Goal: Navigation & Orientation: Find specific page/section

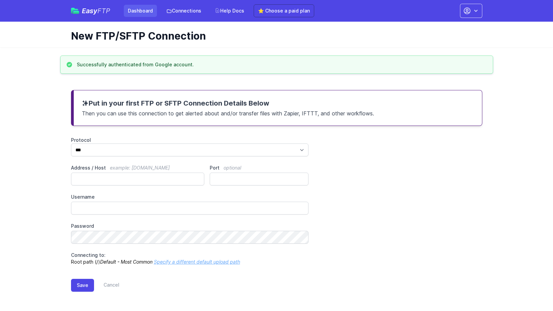
click at [148, 9] on link "Dashboard" at bounding box center [140, 11] width 33 height 12
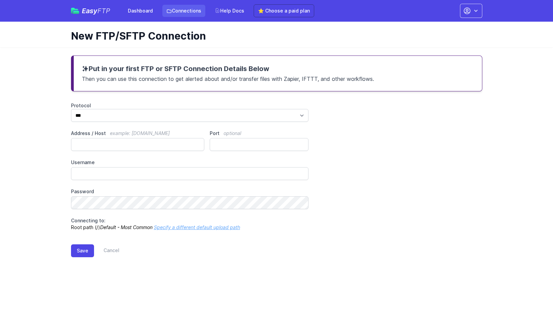
click at [178, 13] on link "Connections" at bounding box center [183, 11] width 43 height 12
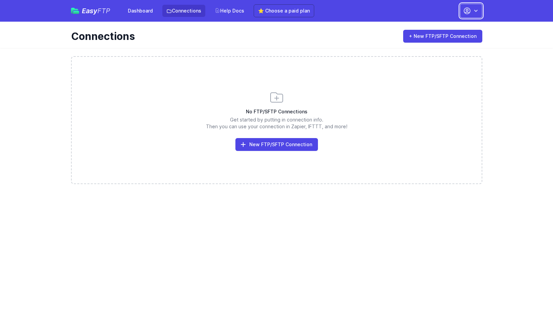
click at [479, 7] on button "button" at bounding box center [471, 11] width 22 height 14
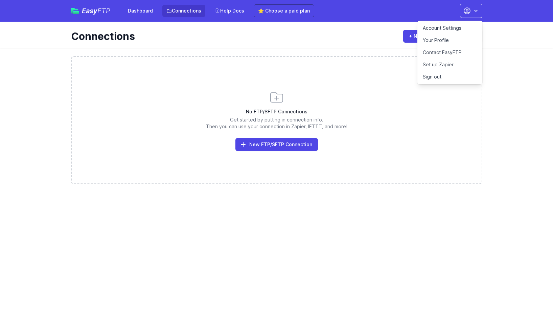
click at [437, 39] on link "Your Profile" at bounding box center [449, 40] width 65 height 12
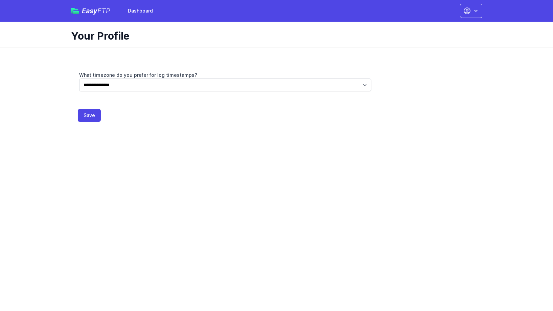
click at [470, 22] on div "Your Profile" at bounding box center [276, 35] width 433 height 26
click at [471, 13] on icon "button" at bounding box center [467, 11] width 8 height 8
click at [441, 28] on link "Dashboard" at bounding box center [449, 28] width 65 height 12
